Goal: Check status

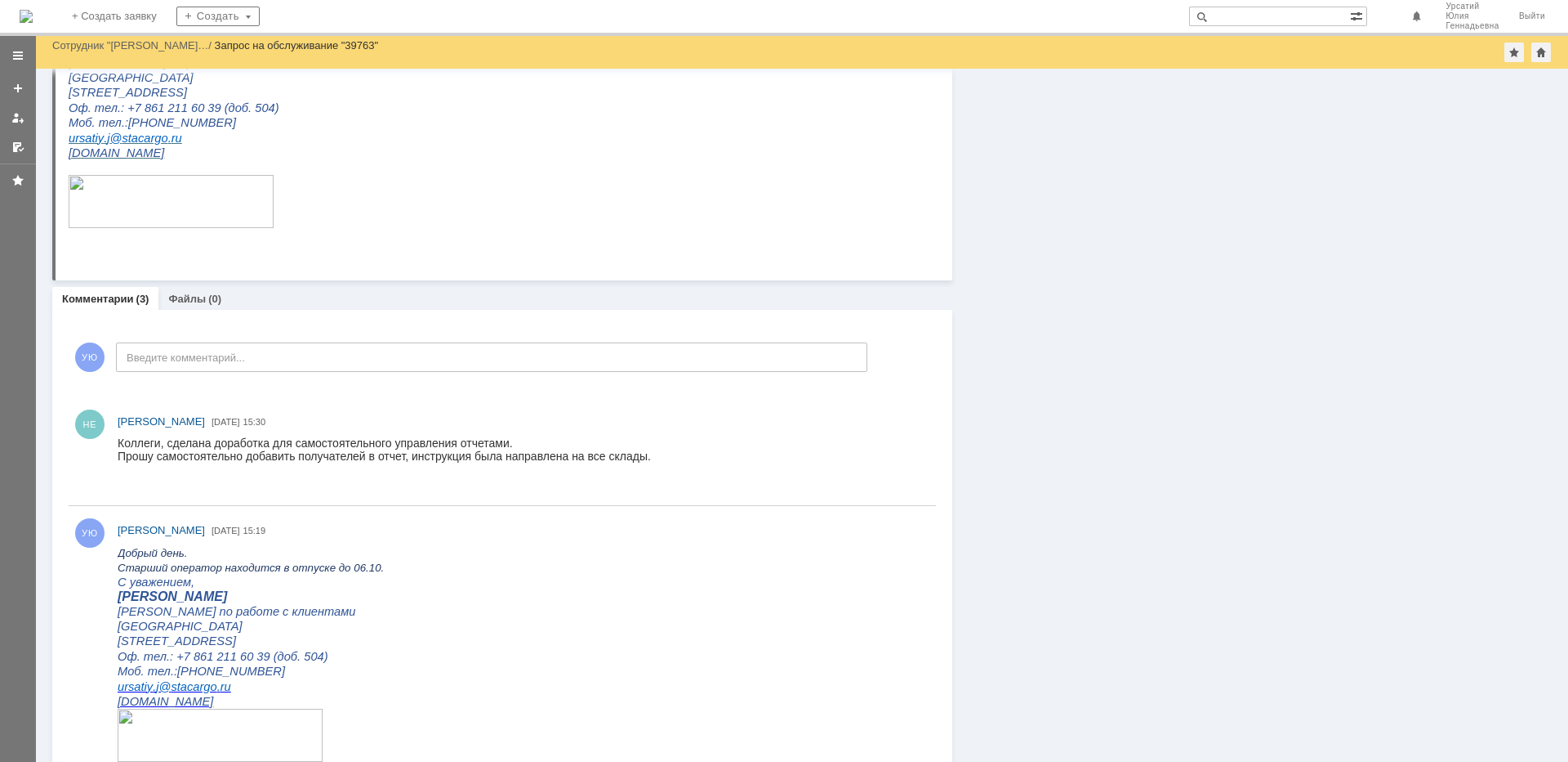
scroll to position [220, 0]
